Goal: Information Seeking & Learning: Learn about a topic

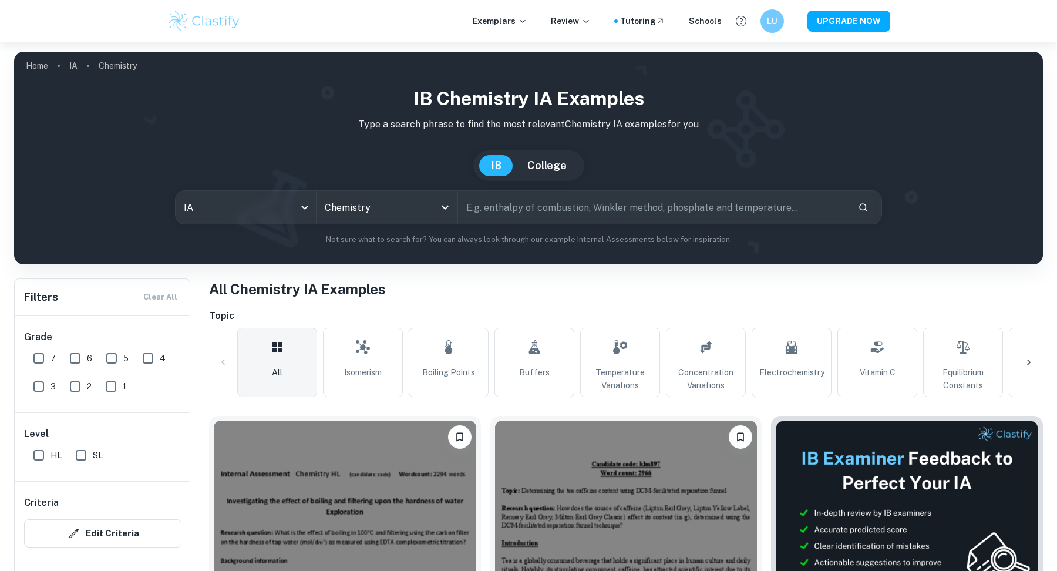
scroll to position [23, 0]
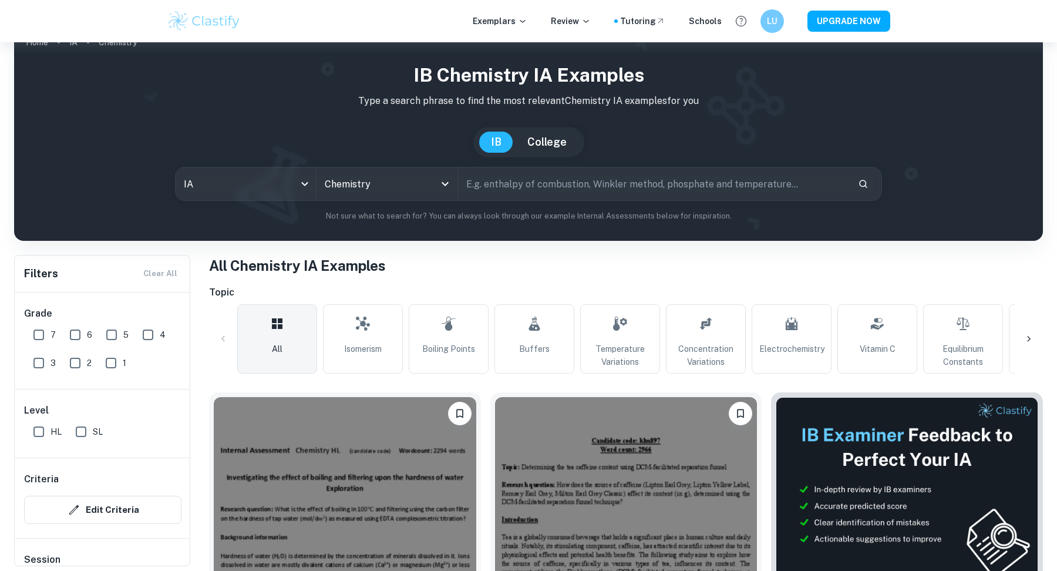
click at [561, 186] on input "text" at bounding box center [653, 183] width 390 height 33
type input "electroplating"
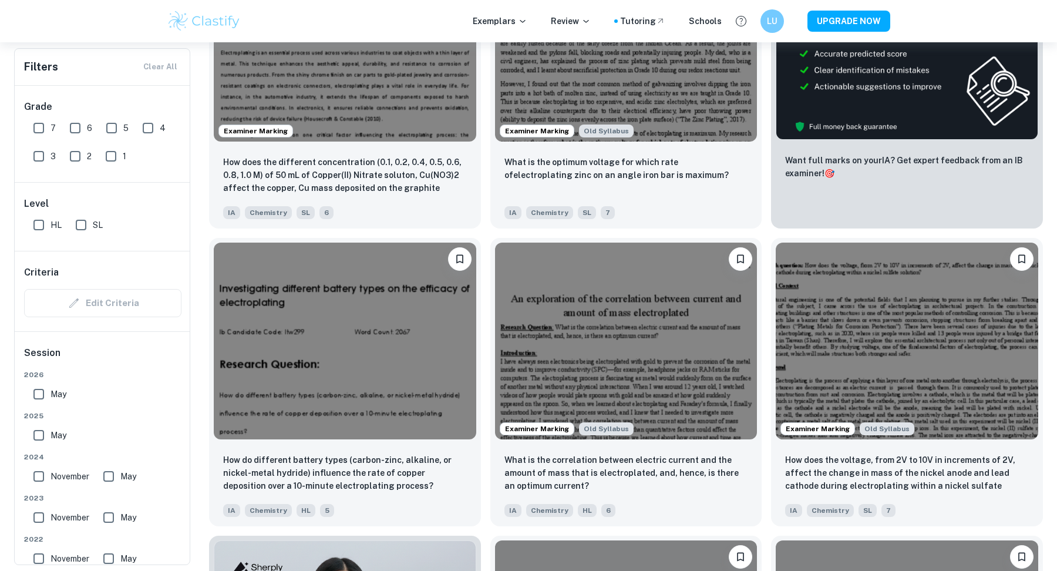
scroll to position [517, 0]
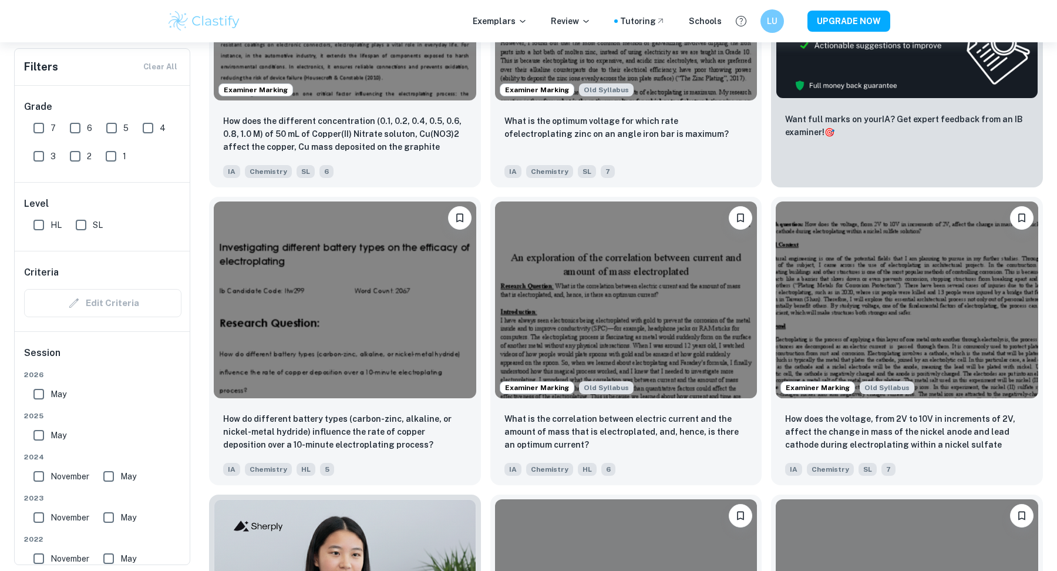
click at [484, 208] on div "Examiner Marking Old Syllabus What is the correlation between electric current …" at bounding box center [621, 336] width 281 height 298
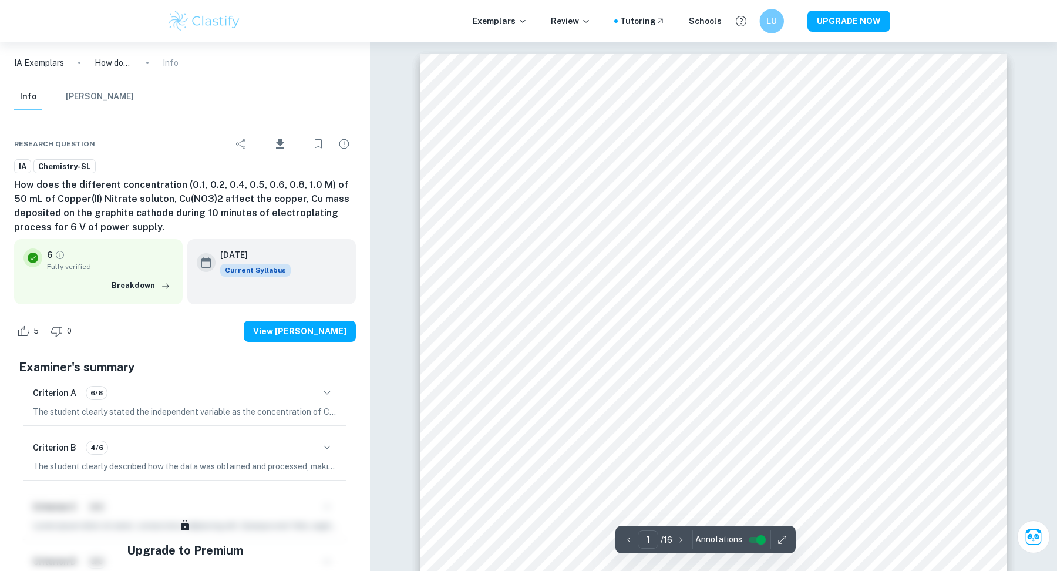
click at [772, 16] on h6 "LU" at bounding box center [771, 22] width 14 height 14
click at [772, 17] on div at bounding box center [528, 285] width 1057 height 571
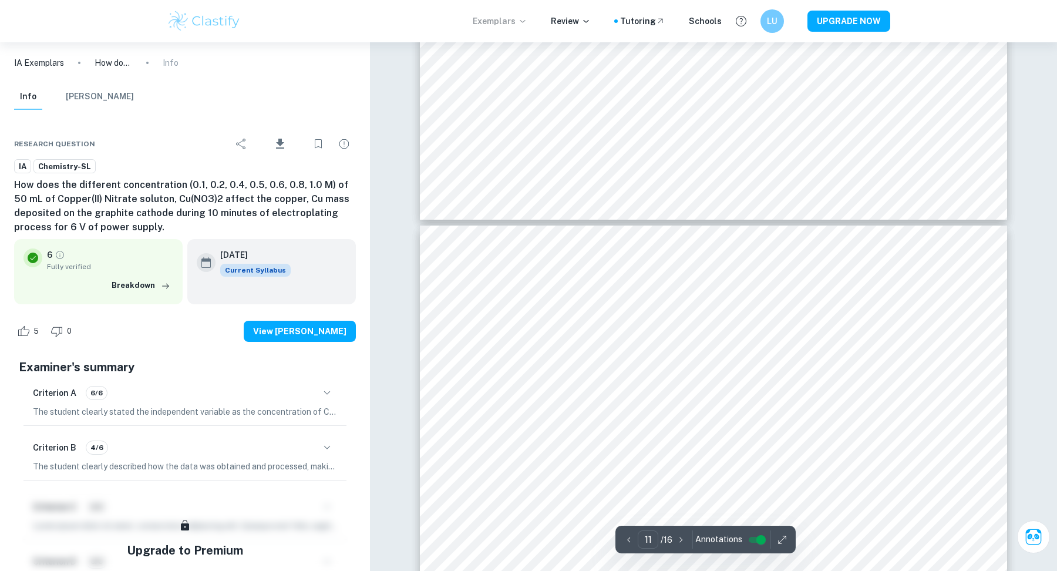
type input "12"
